Goal: Task Accomplishment & Management: Use online tool/utility

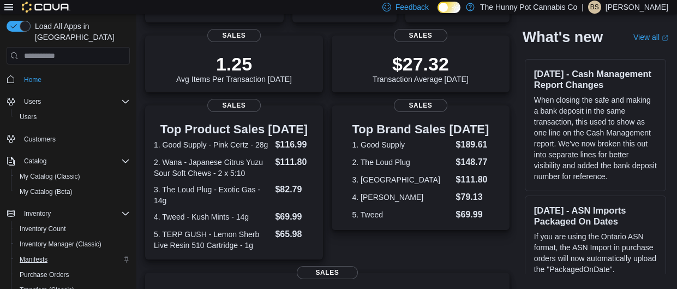
scroll to position [127, 0]
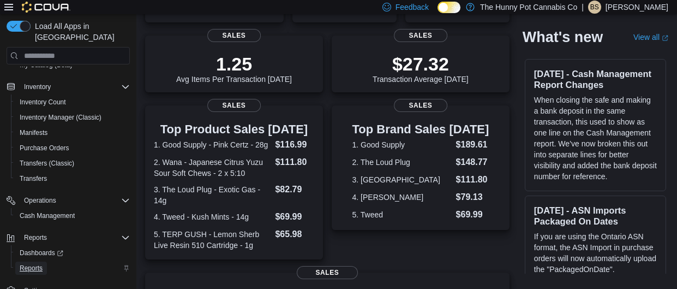
click at [25, 264] on span "Reports" at bounding box center [31, 268] width 23 height 9
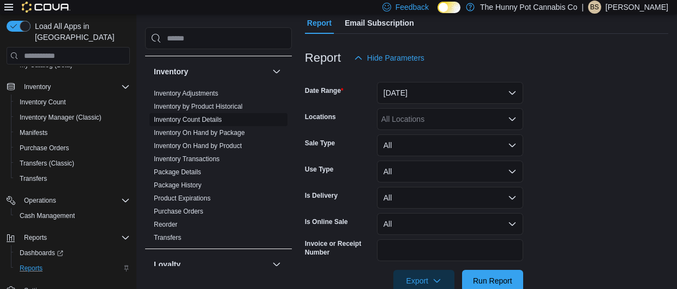
scroll to position [177, 0]
click at [216, 148] on link "Inventory On Hand by Product" at bounding box center [198, 146] width 88 height 8
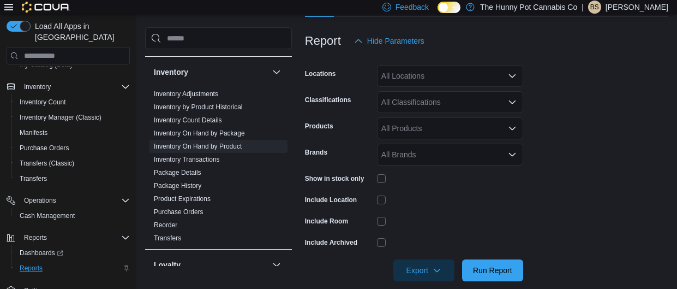
scroll to position [140, 0]
click at [439, 81] on div "All Locations" at bounding box center [450, 77] width 146 height 22
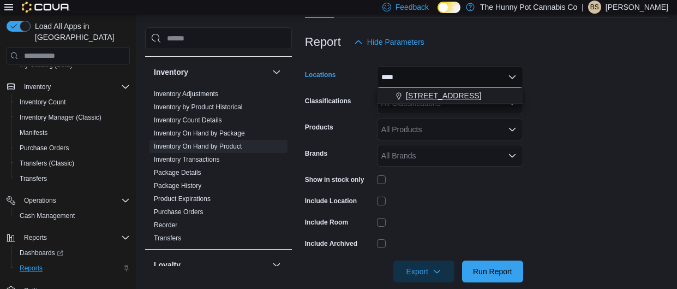
type input "****"
click at [439, 92] on span "[STREET_ADDRESS]" at bounding box center [443, 95] width 75 height 11
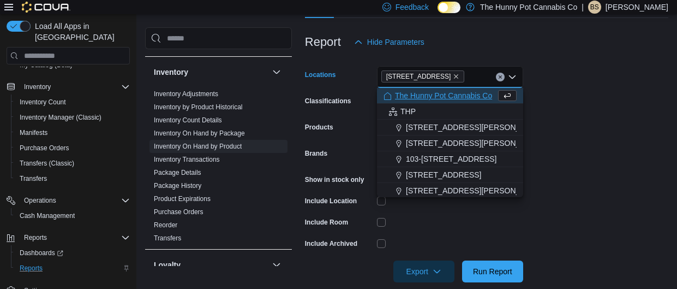
click at [563, 211] on form "Locations [STREET_ADDRESS] Selected. [STREET_ADDRESS] Press Backspace to delete…" at bounding box center [486, 167] width 363 height 229
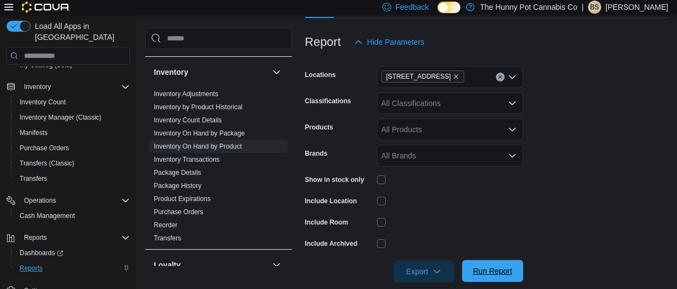
click at [492, 272] on span "Run Report" at bounding box center [492, 270] width 39 height 11
click at [486, 267] on span "Run Report" at bounding box center [492, 270] width 39 height 11
click at [430, 270] on span "Export" at bounding box center [424, 271] width 48 height 22
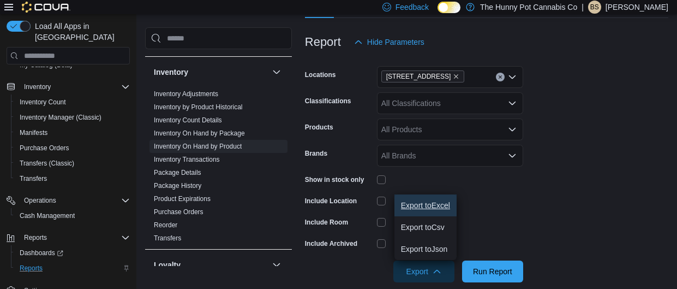
click at [415, 207] on span "Export to Excel" at bounding box center [425, 205] width 49 height 9
